Goal: Use online tool/utility

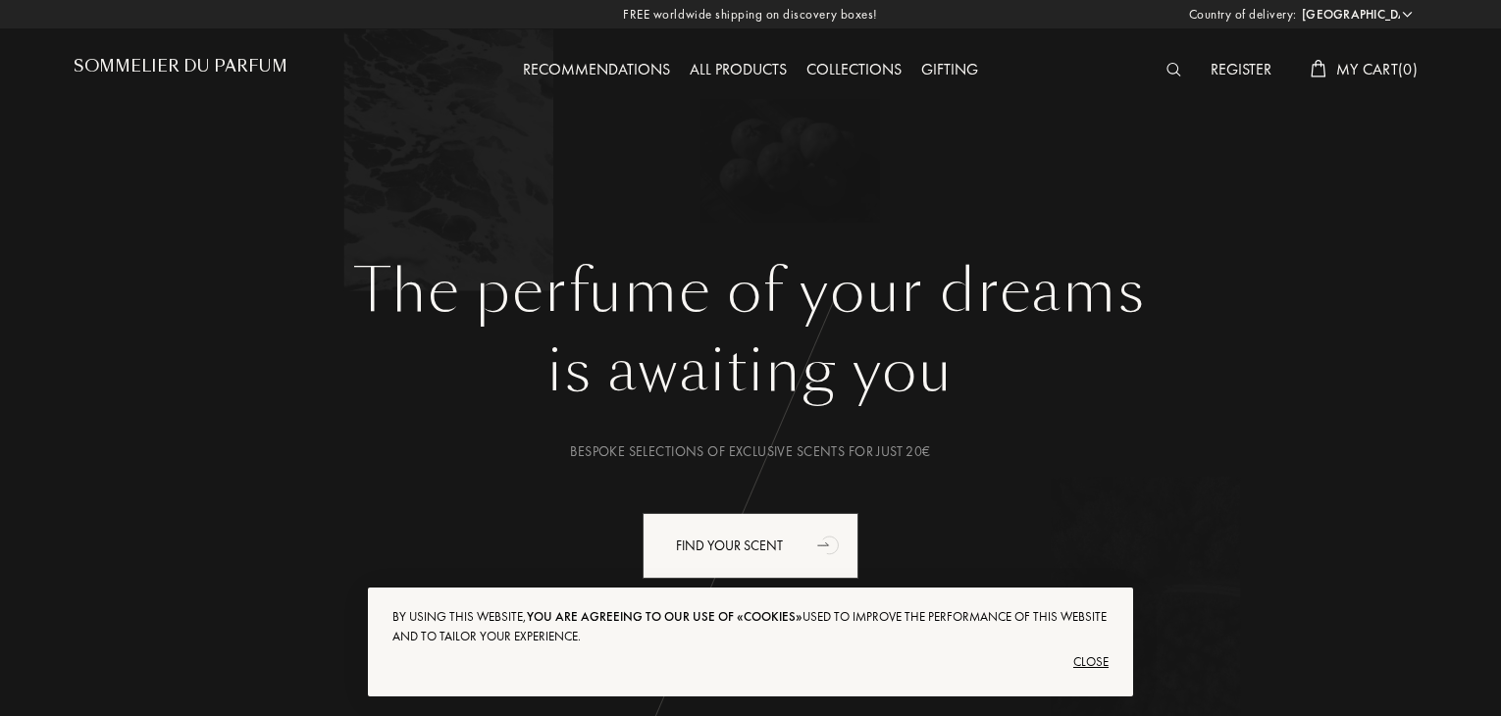
select select "CZ"
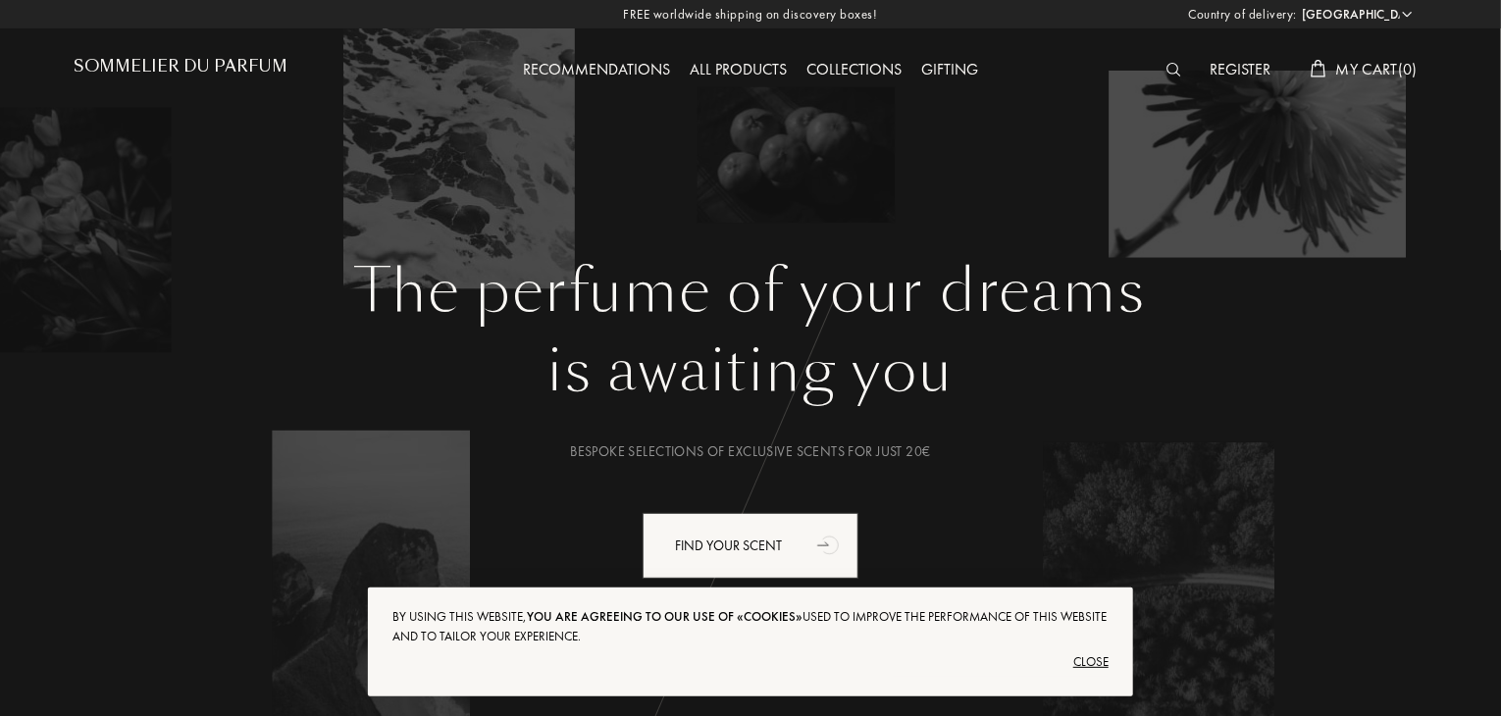
click at [1171, 67] on img at bounding box center [1174, 70] width 15 height 14
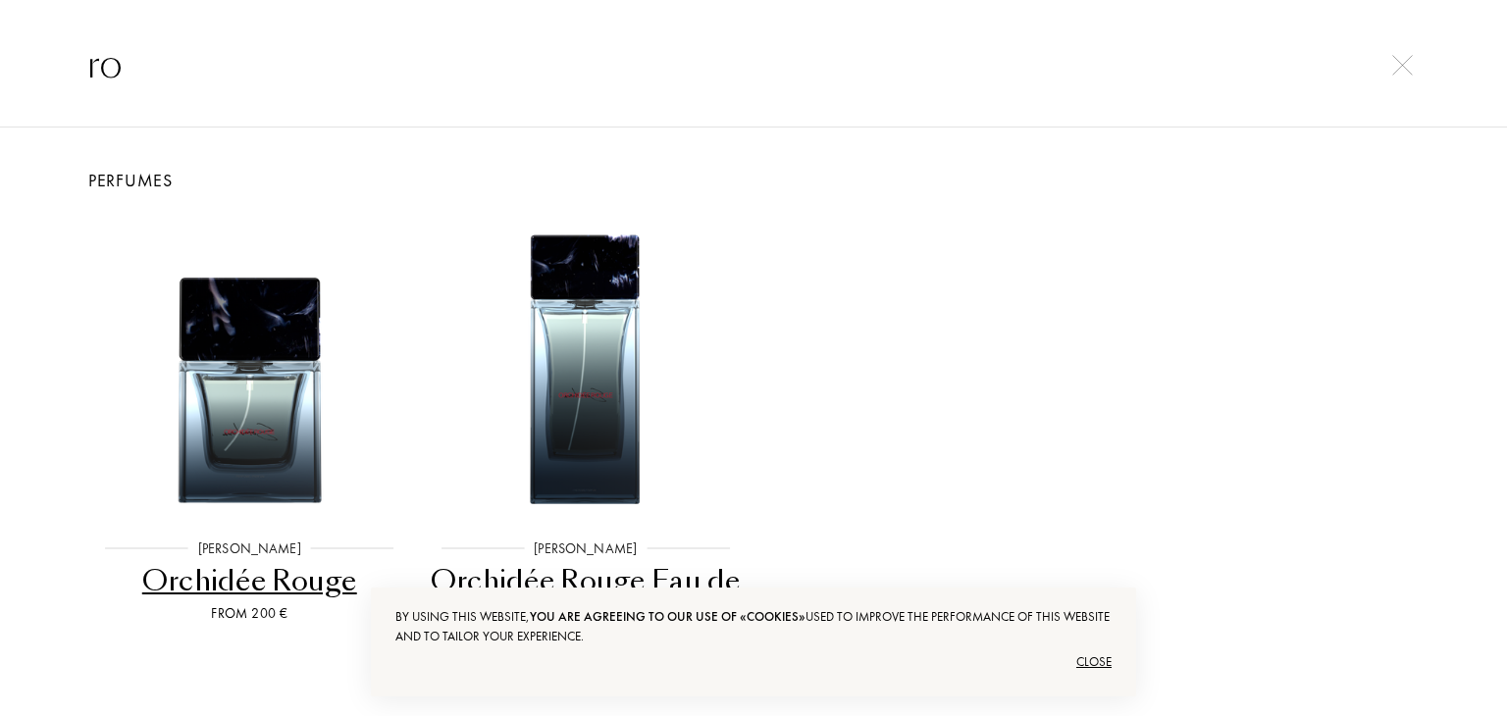
type input "r"
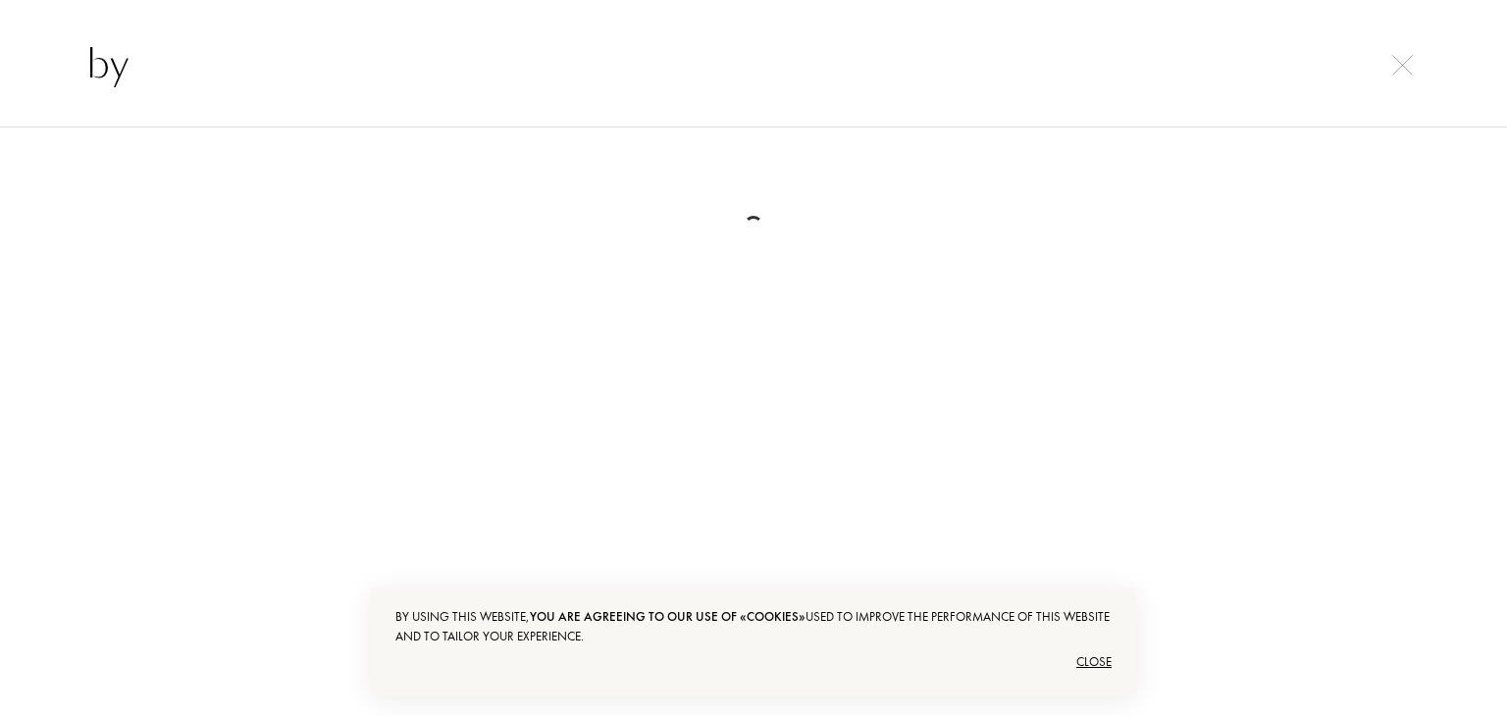
type input "b"
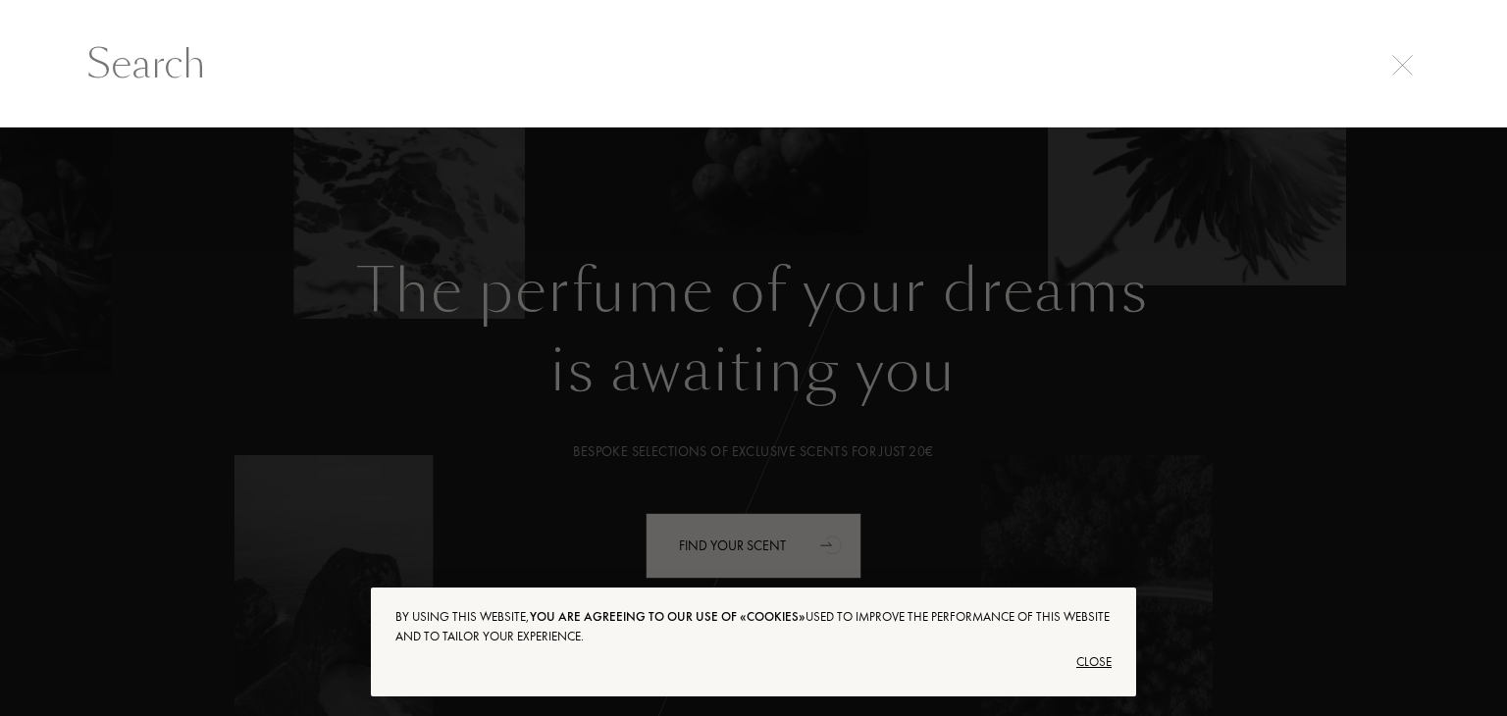
click at [268, 316] on div at bounding box center [753, 423] width 1507 height 590
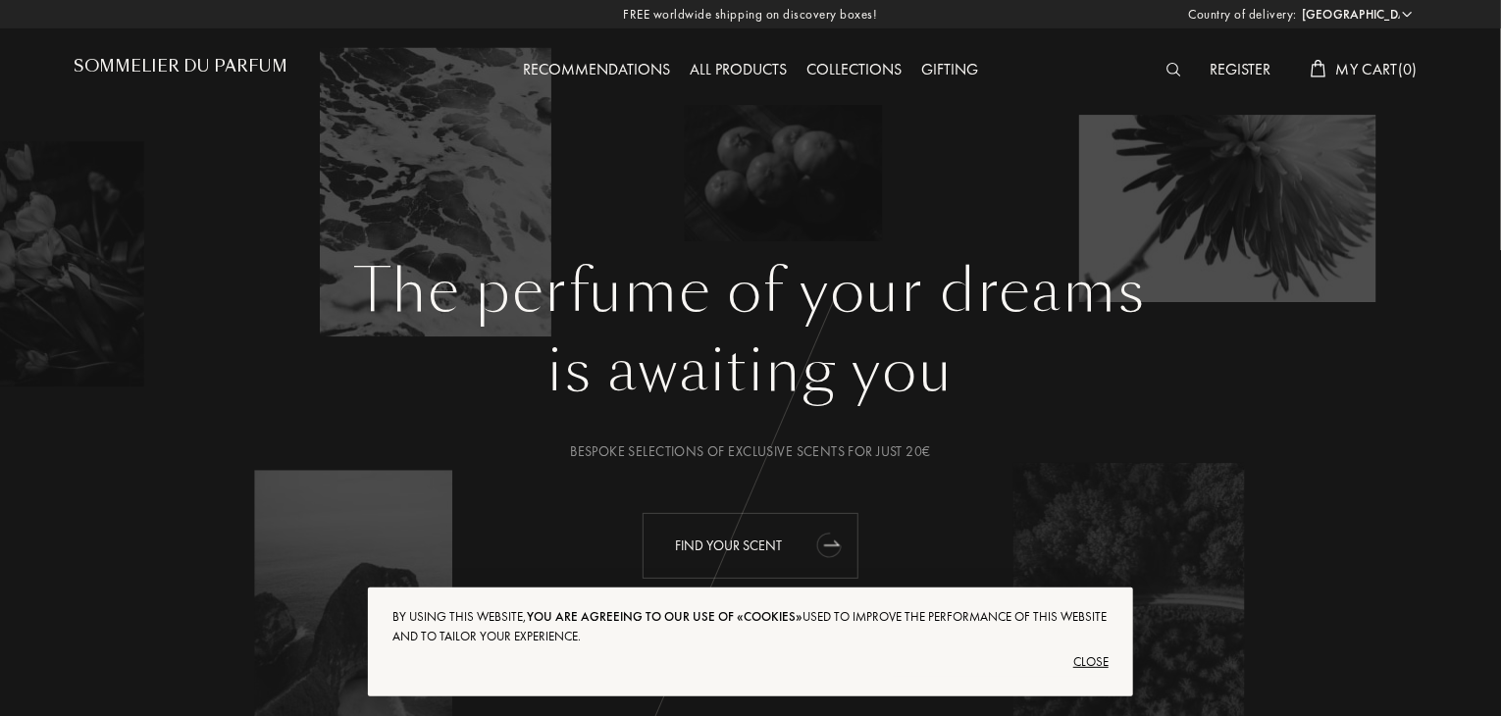
click at [737, 546] on div "Find your scent" at bounding box center [751, 546] width 216 height 66
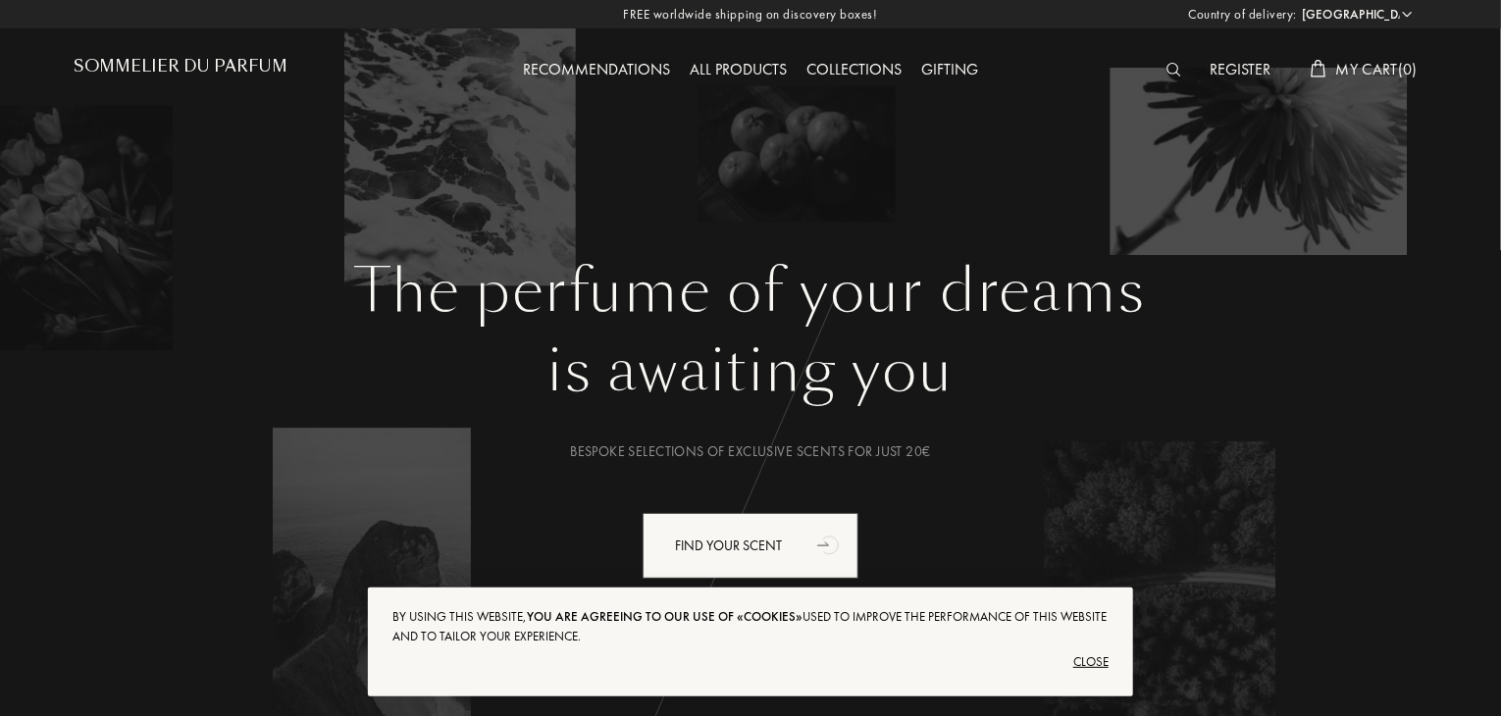
click at [1167, 72] on img at bounding box center [1174, 70] width 15 height 14
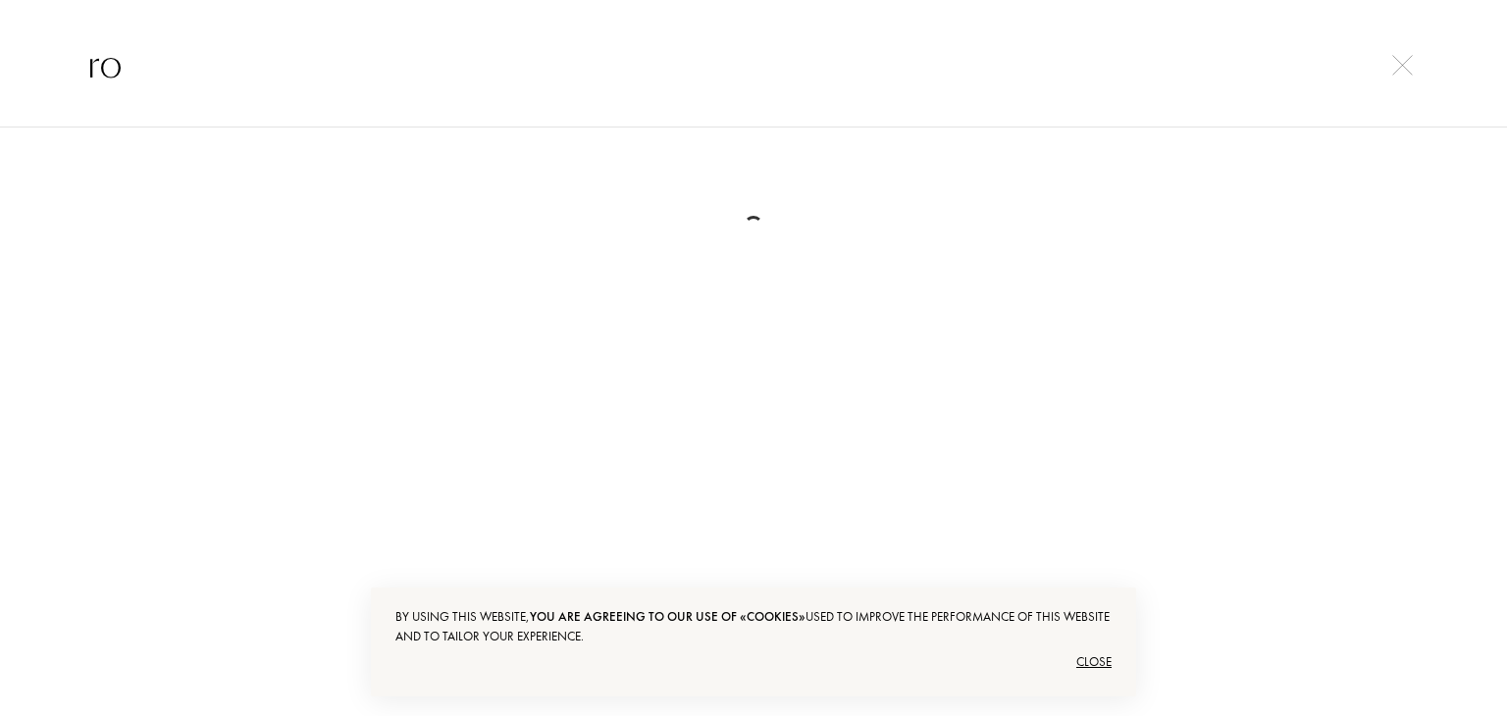
type input "r"
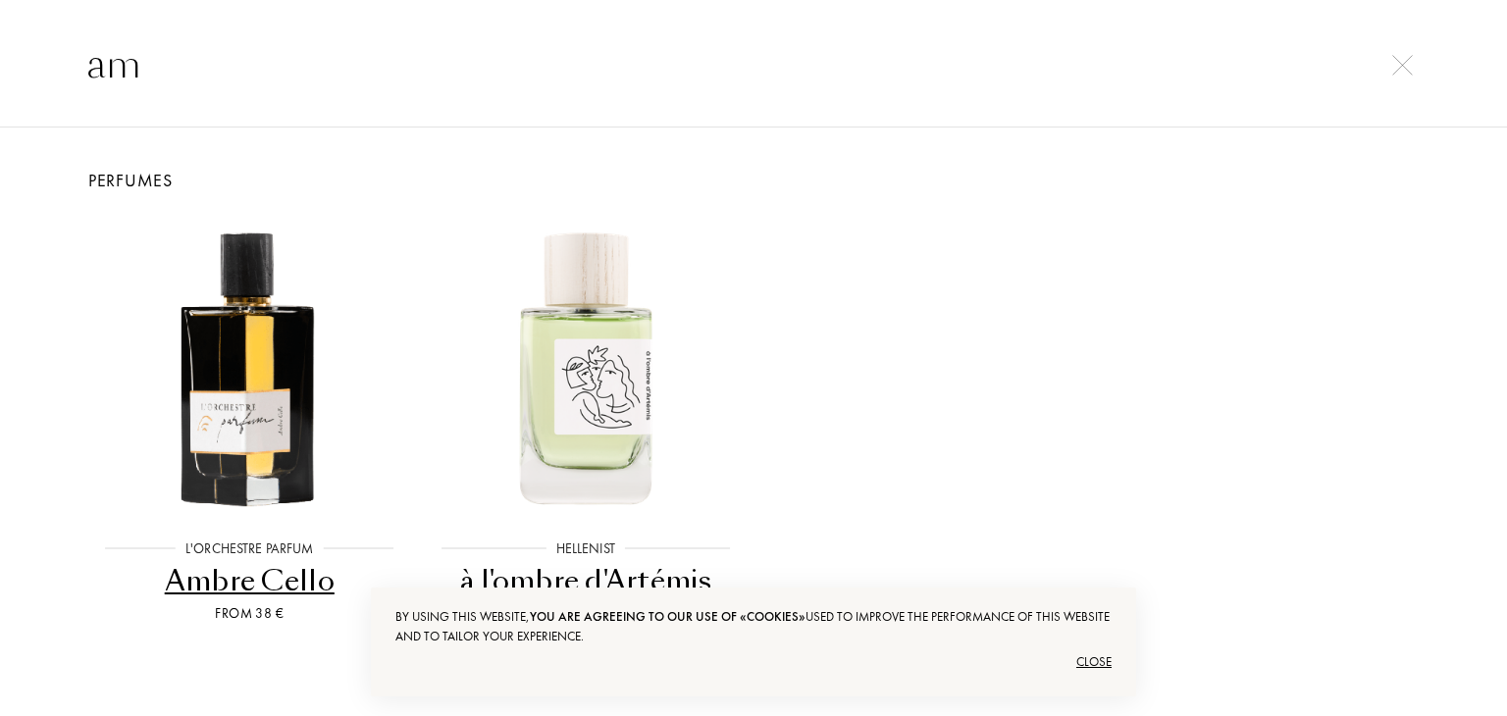
type input "a"
